Goal: Information Seeking & Learning: Learn about a topic

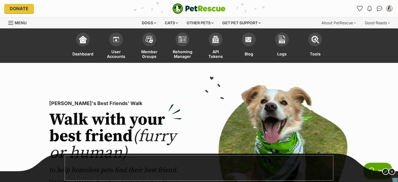
click at [18, 24] on span "Menu" at bounding box center [21, 22] width 12 height 5
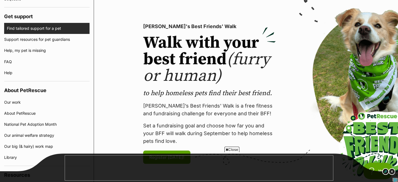
scroll to position [454, 0]
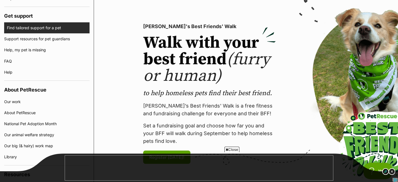
click at [31, 29] on link "Find tailored support for a pet" at bounding box center [48, 27] width 83 height 11
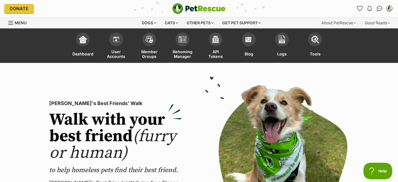
click at [12, 23] on span "Menu" at bounding box center [10, 23] width 5 height 1
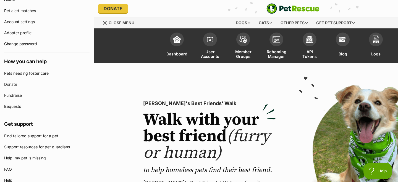
scroll to position [404, 0]
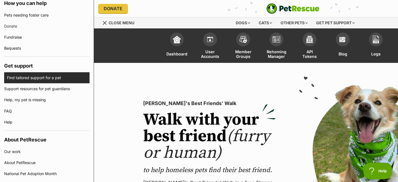
click at [23, 78] on link "Find tailored support for a pet" at bounding box center [48, 77] width 83 height 11
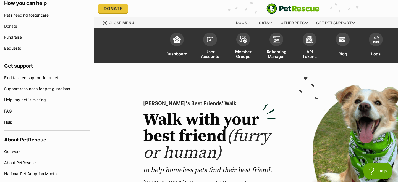
scroll to position [0, 0]
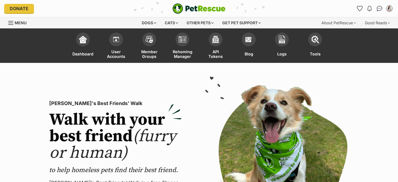
click at [15, 23] on span "Menu" at bounding box center [21, 22] width 12 height 5
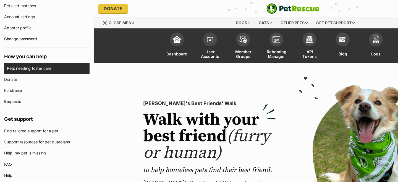
scroll to position [400, 0]
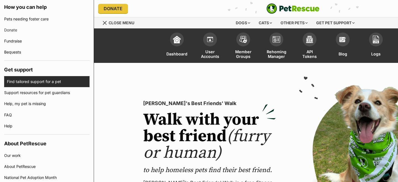
click at [28, 82] on link "Find tailored support for a pet" at bounding box center [48, 81] width 83 height 11
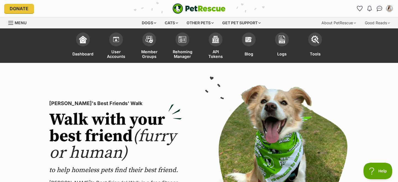
click at [14, 20] on link "Menu" at bounding box center [19, 22] width 22 height 10
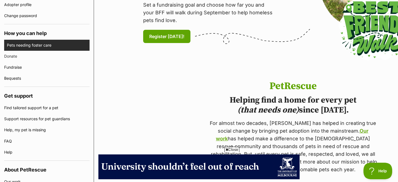
scroll to position [380, 0]
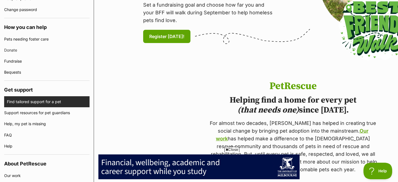
click at [25, 97] on link "Find tailored support for a pet" at bounding box center [48, 101] width 83 height 11
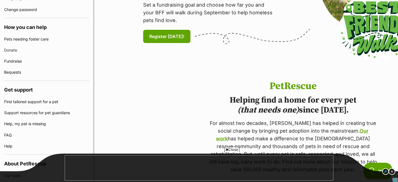
scroll to position [0, 0]
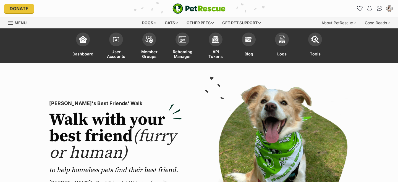
click at [3, 23] on div "Dogs Find a dog on PetRescue View all dogs Browse all of the doggos looking for…" at bounding box center [199, 22] width 398 height 11
click at [10, 23] on span "Menu" at bounding box center [10, 23] width 5 height 1
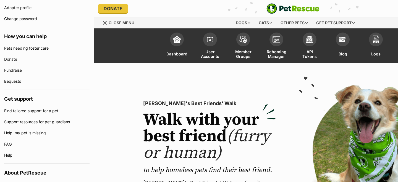
scroll to position [374, 0]
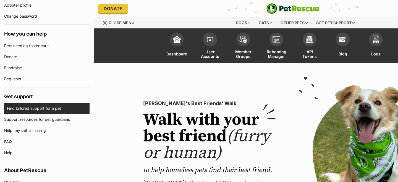
click at [21, 108] on link "Find tailored support for a pet" at bounding box center [48, 108] width 83 height 11
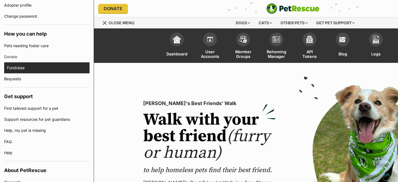
scroll to position [0, 0]
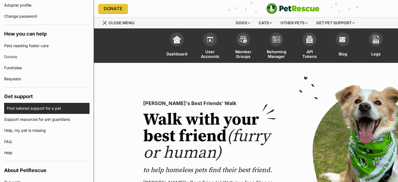
click at [23, 111] on link "Find tailored support for a pet" at bounding box center [48, 108] width 83 height 11
